Goal: Task Accomplishment & Management: Manage account settings

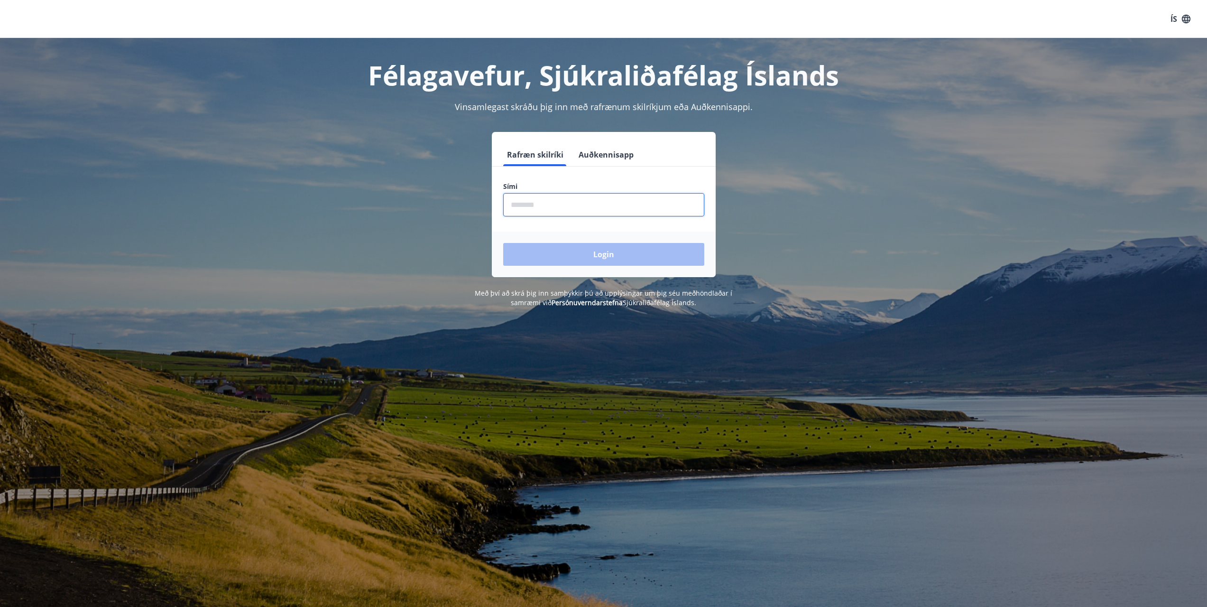
click at [538, 205] on input "phone" at bounding box center [603, 204] width 201 height 23
type input "********"
click at [609, 252] on button "Login" at bounding box center [603, 254] width 201 height 23
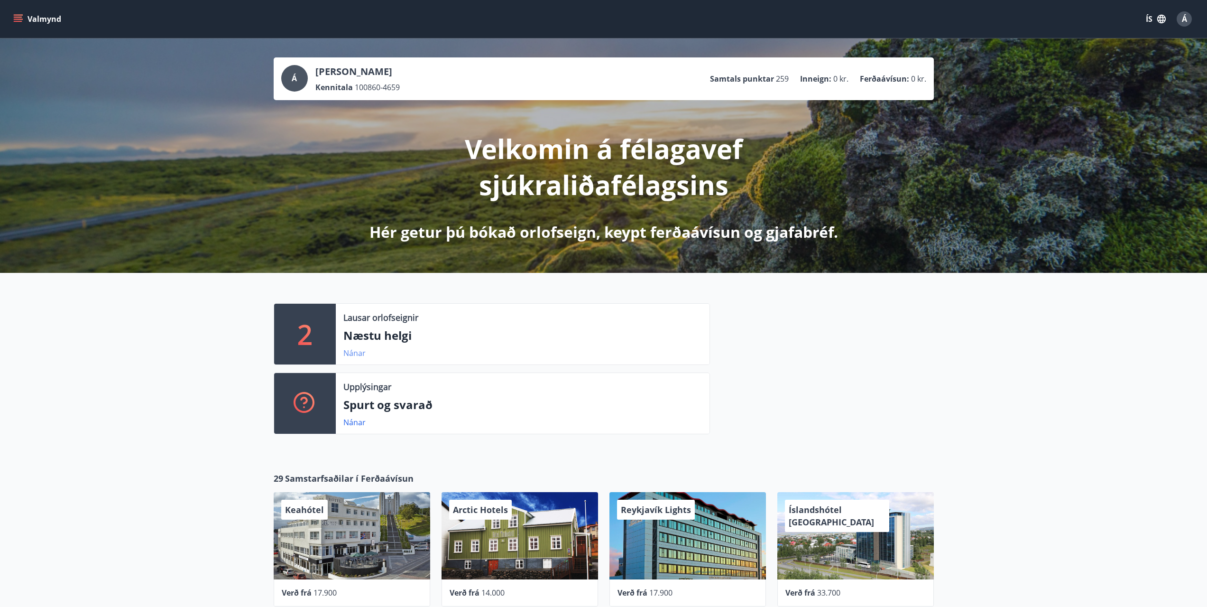
click at [349, 352] on link "Nánar" at bounding box center [354, 353] width 22 height 10
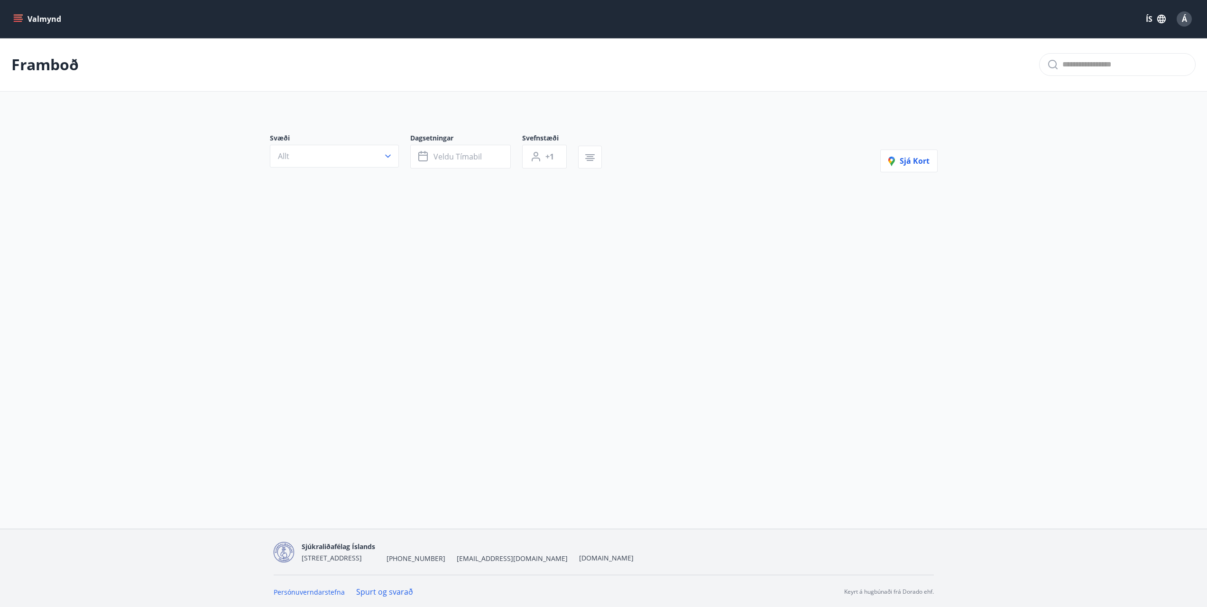
type input "*"
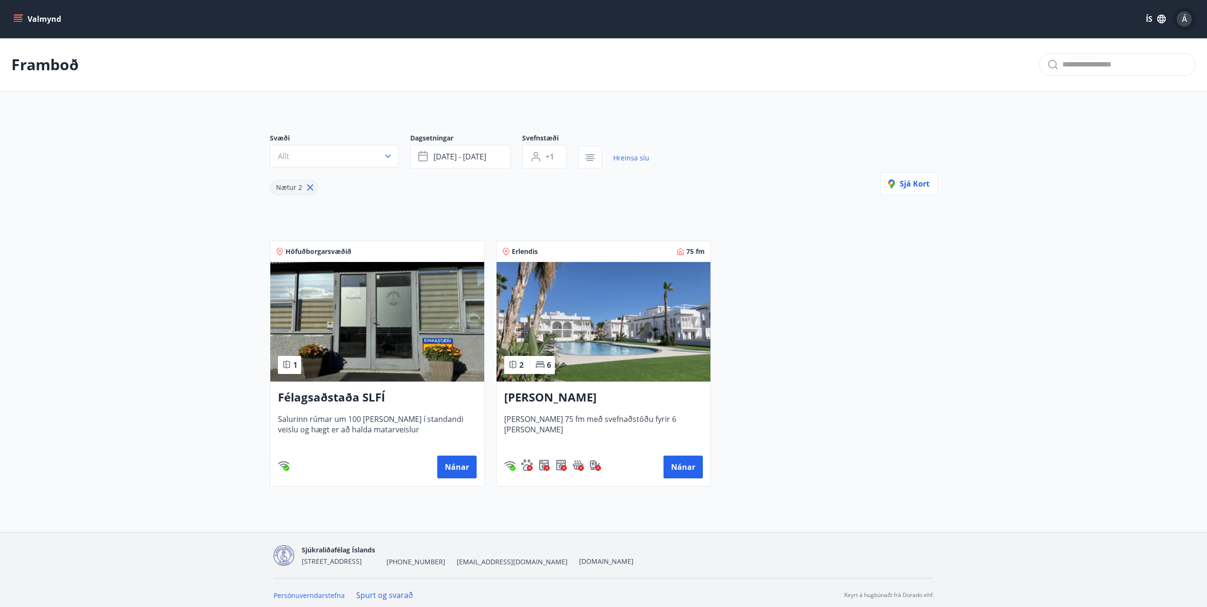
click at [1185, 19] on span "Á" at bounding box center [1184, 19] width 5 height 10
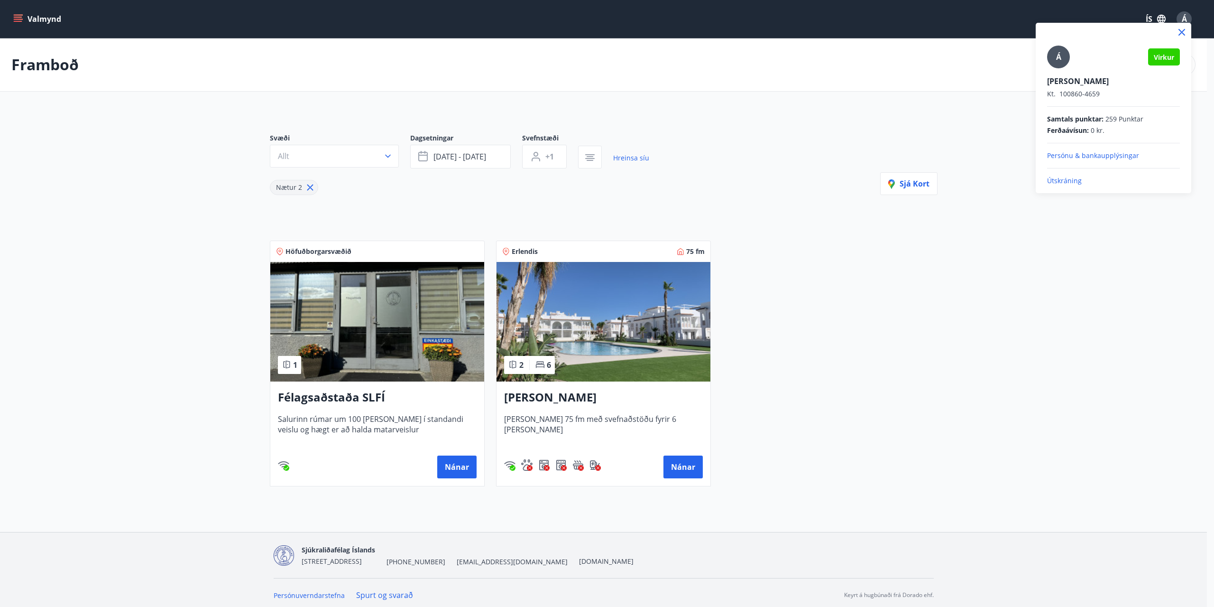
click at [1064, 179] on p "Útskráning" at bounding box center [1113, 180] width 133 height 9
